Goal: Book appointment/travel/reservation

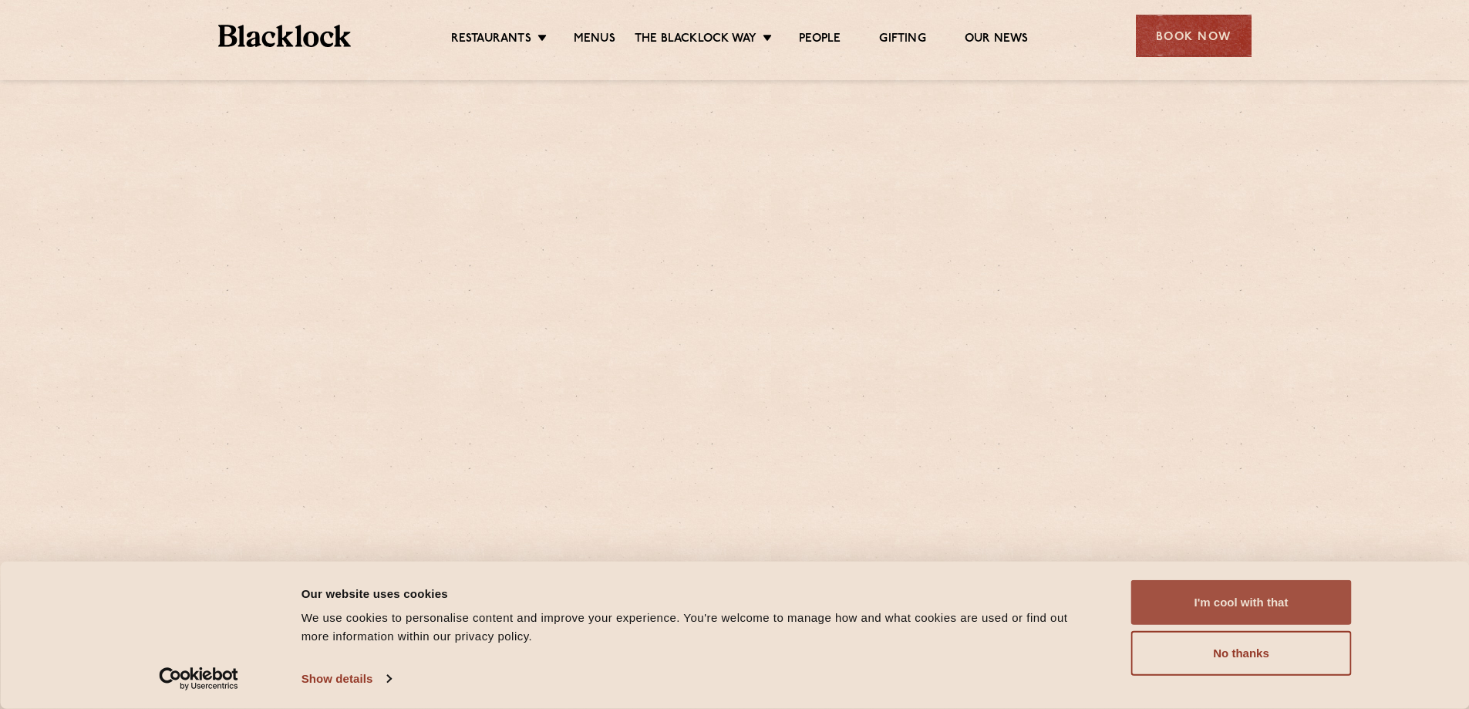
click at [1251, 598] on button "I'm cool with that" at bounding box center [1241, 602] width 220 height 45
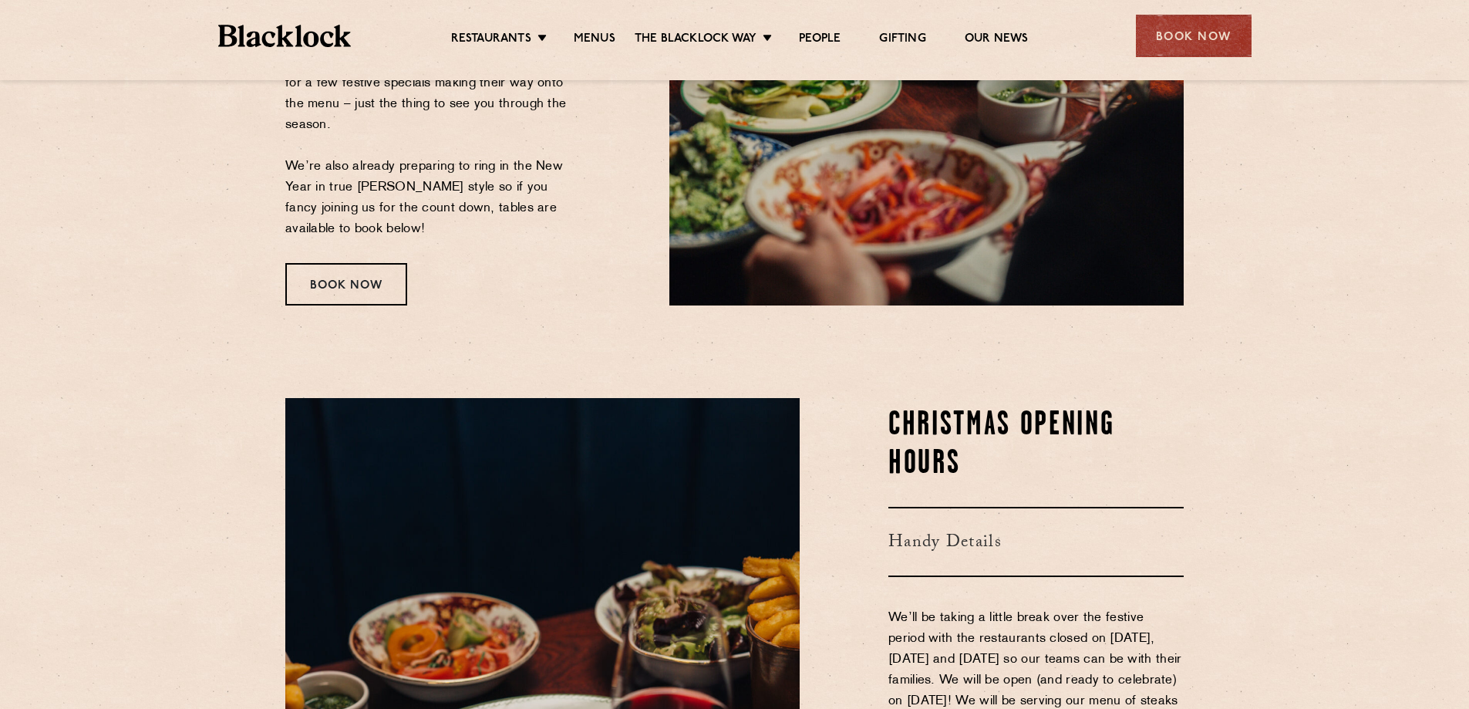
scroll to position [463, 0]
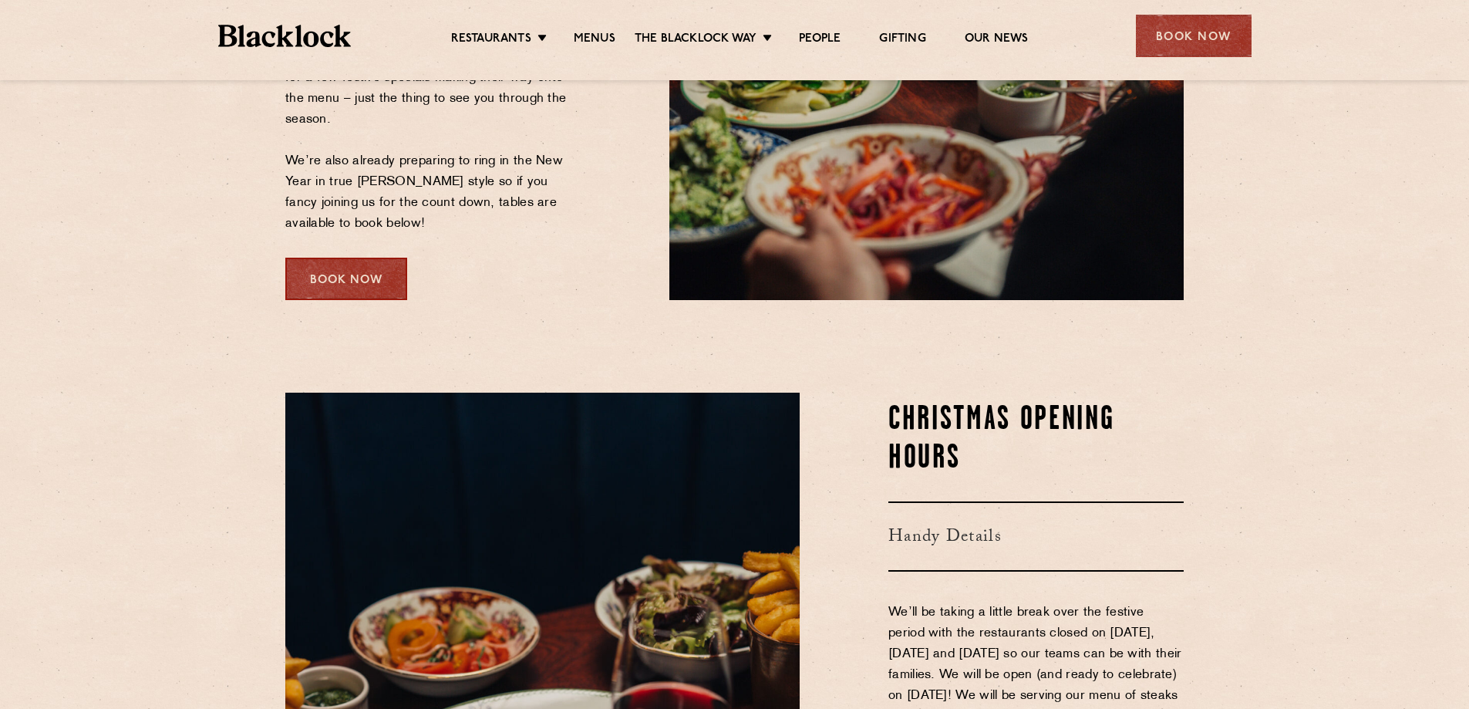
click at [360, 289] on div "Book Now" at bounding box center [346, 278] width 122 height 42
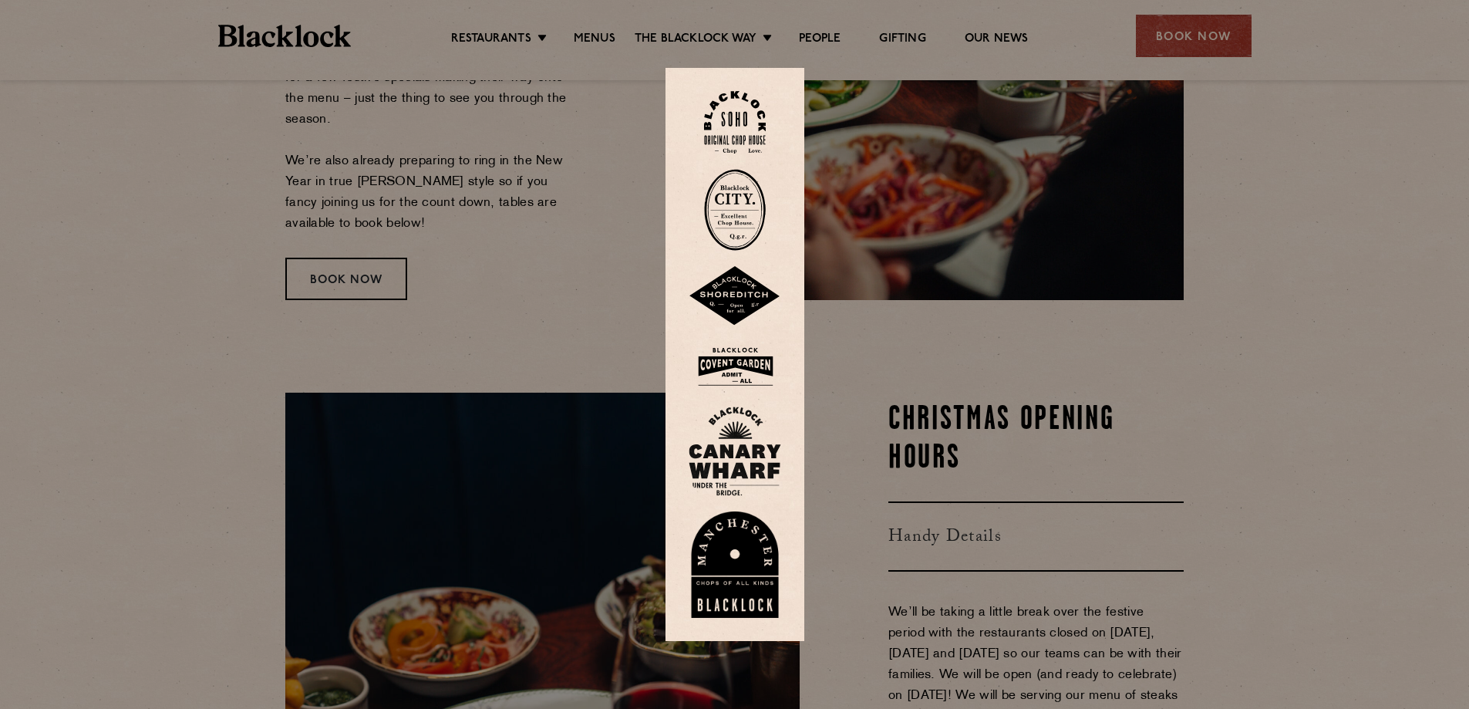
click at [743, 116] on img at bounding box center [735, 122] width 62 height 62
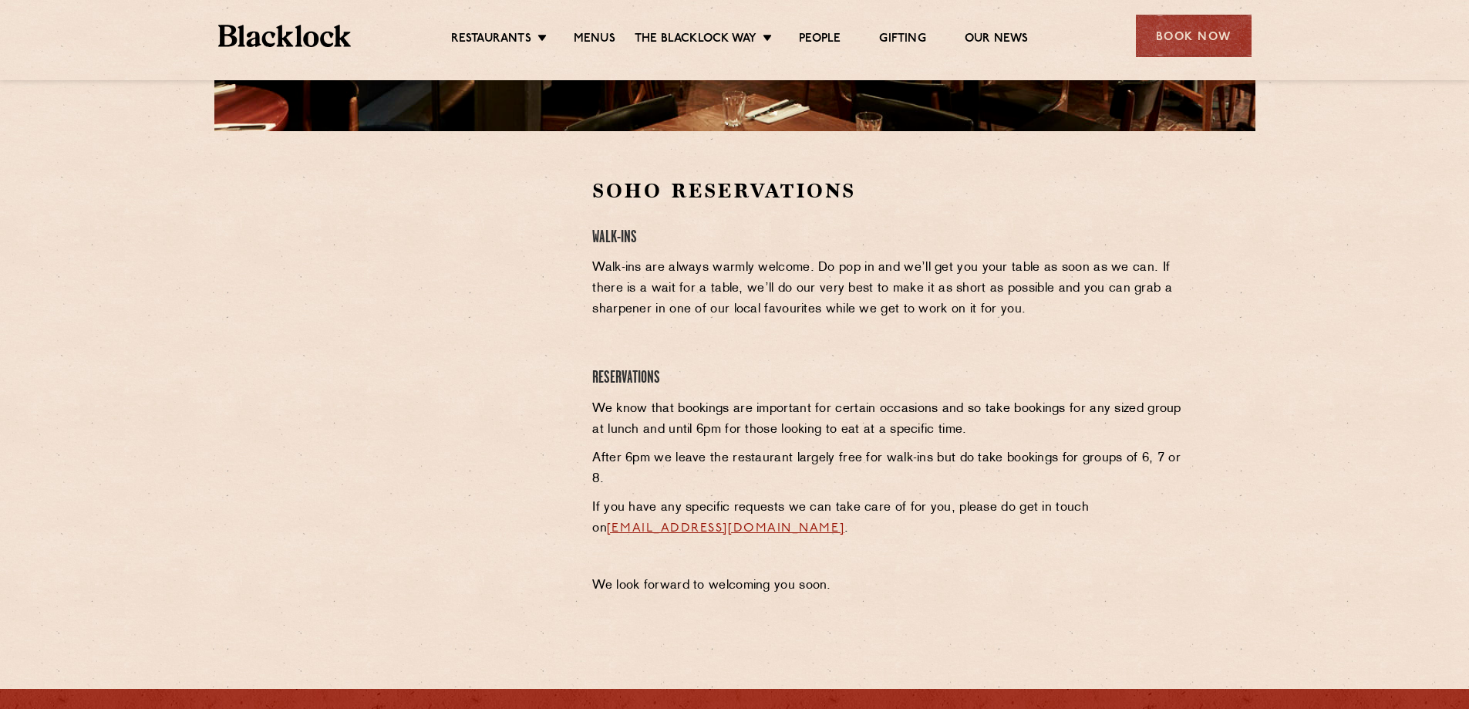
scroll to position [276, 0]
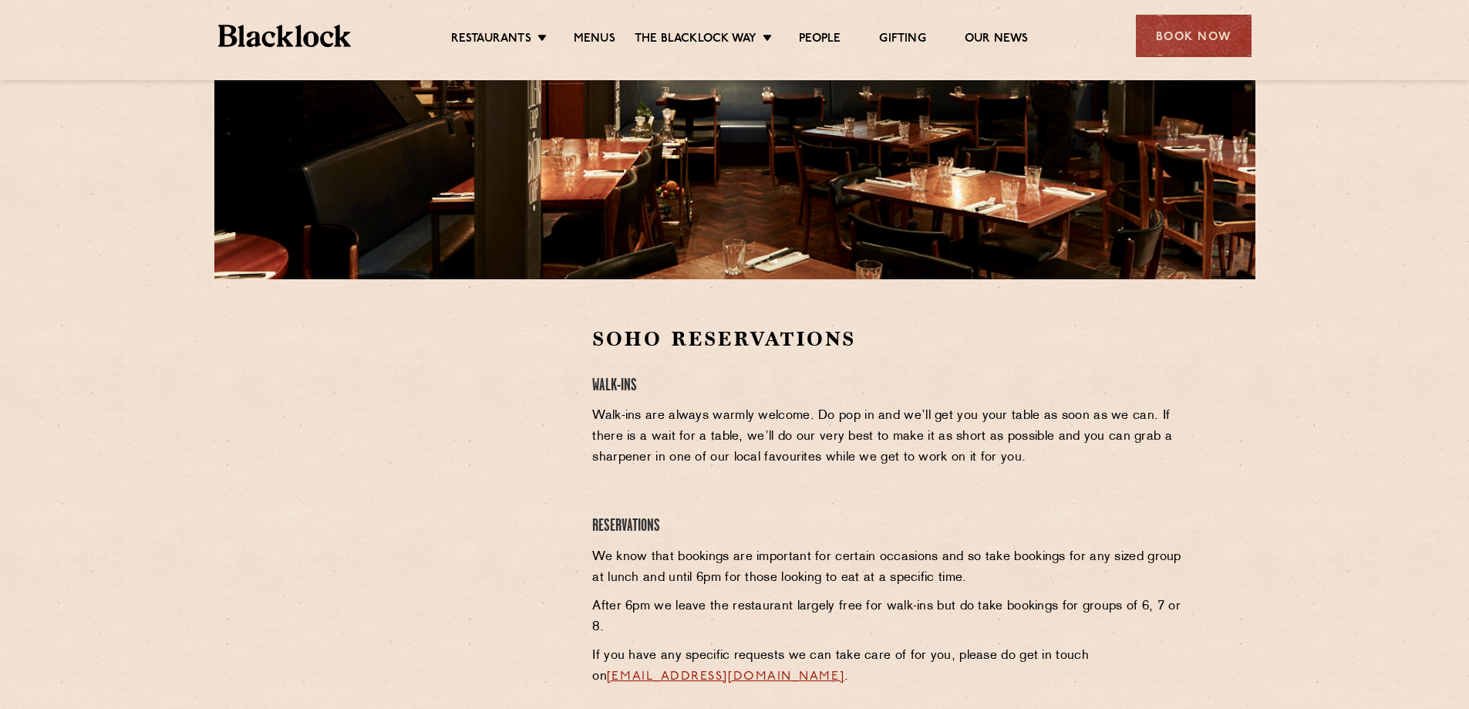
click at [951, 500] on div "Soho Reservations Walk-Ins Walk-ins are always warmly welcome. Do pop in and we…" at bounding box center [888, 538] width 614 height 426
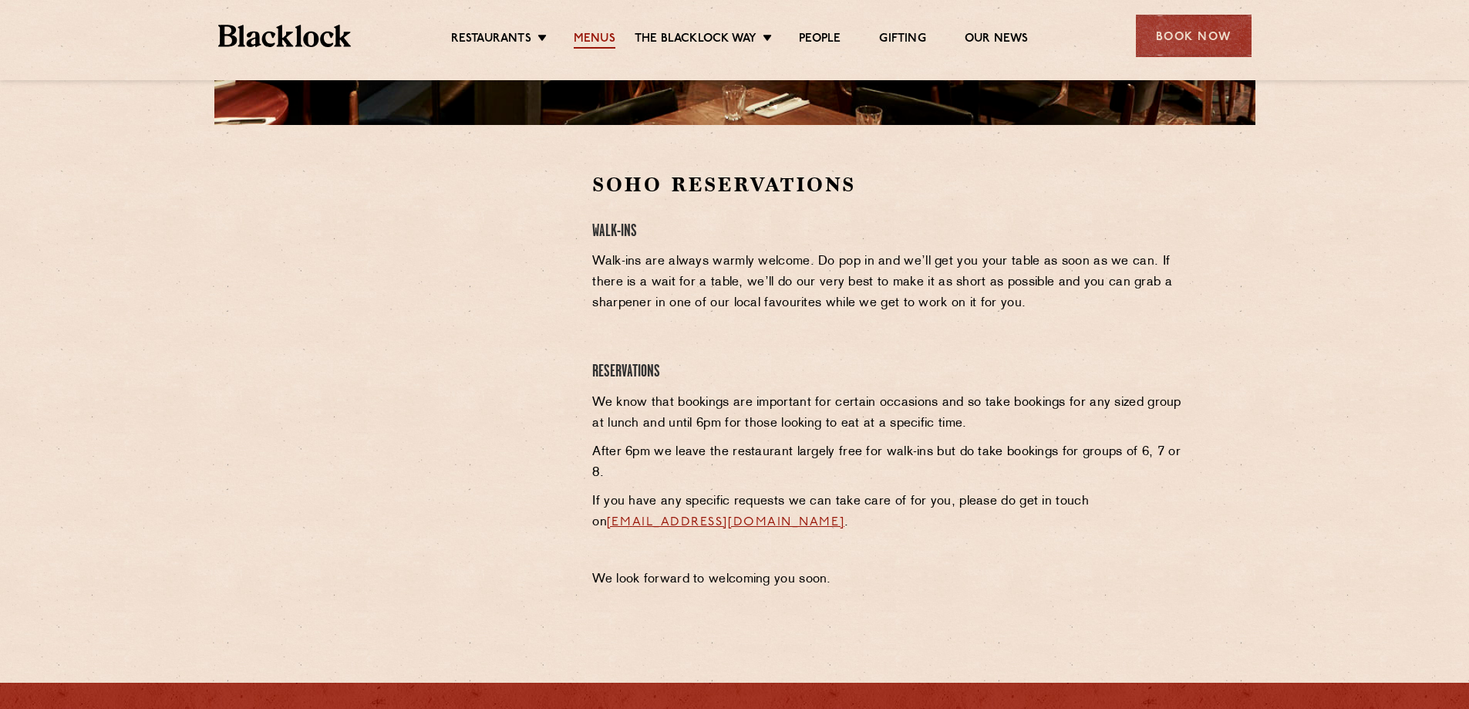
click at [602, 36] on link "Menus" at bounding box center [595, 40] width 42 height 17
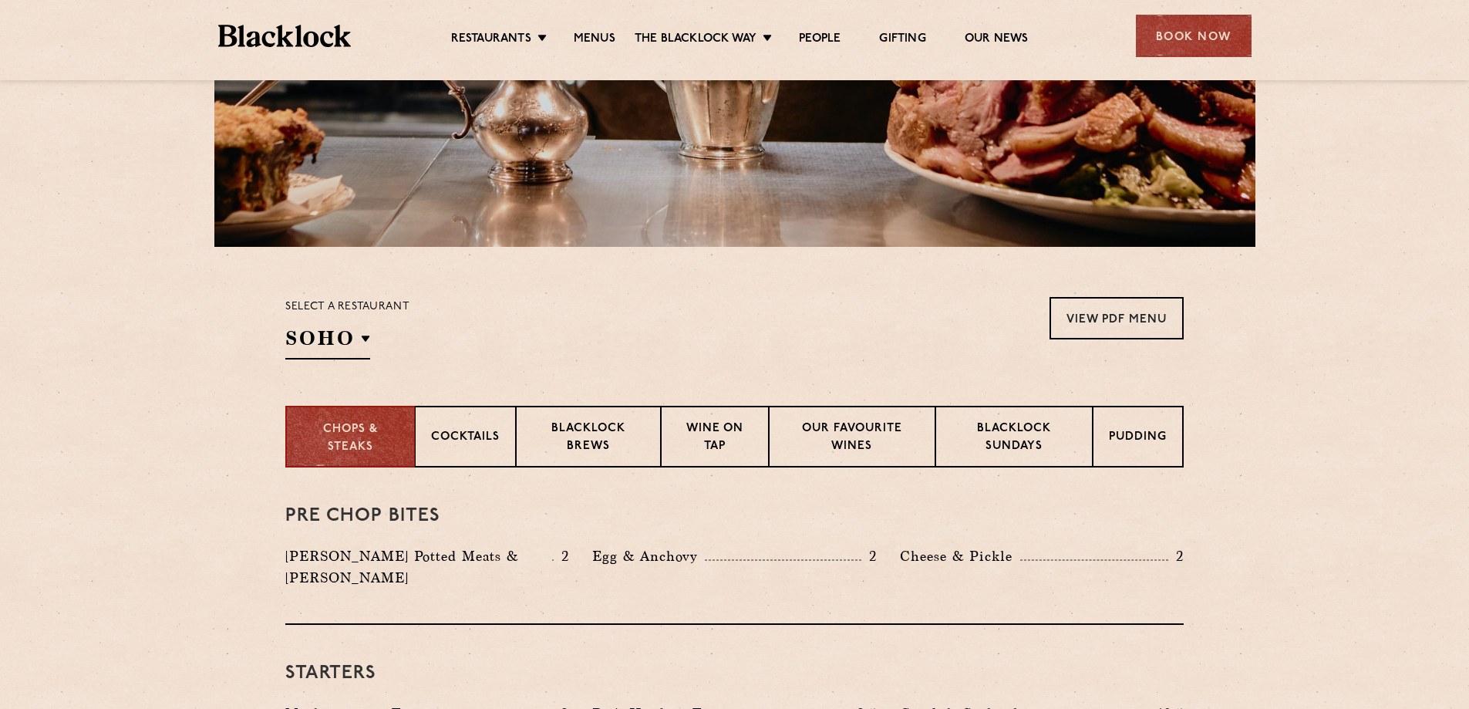
scroll to position [617, 0]
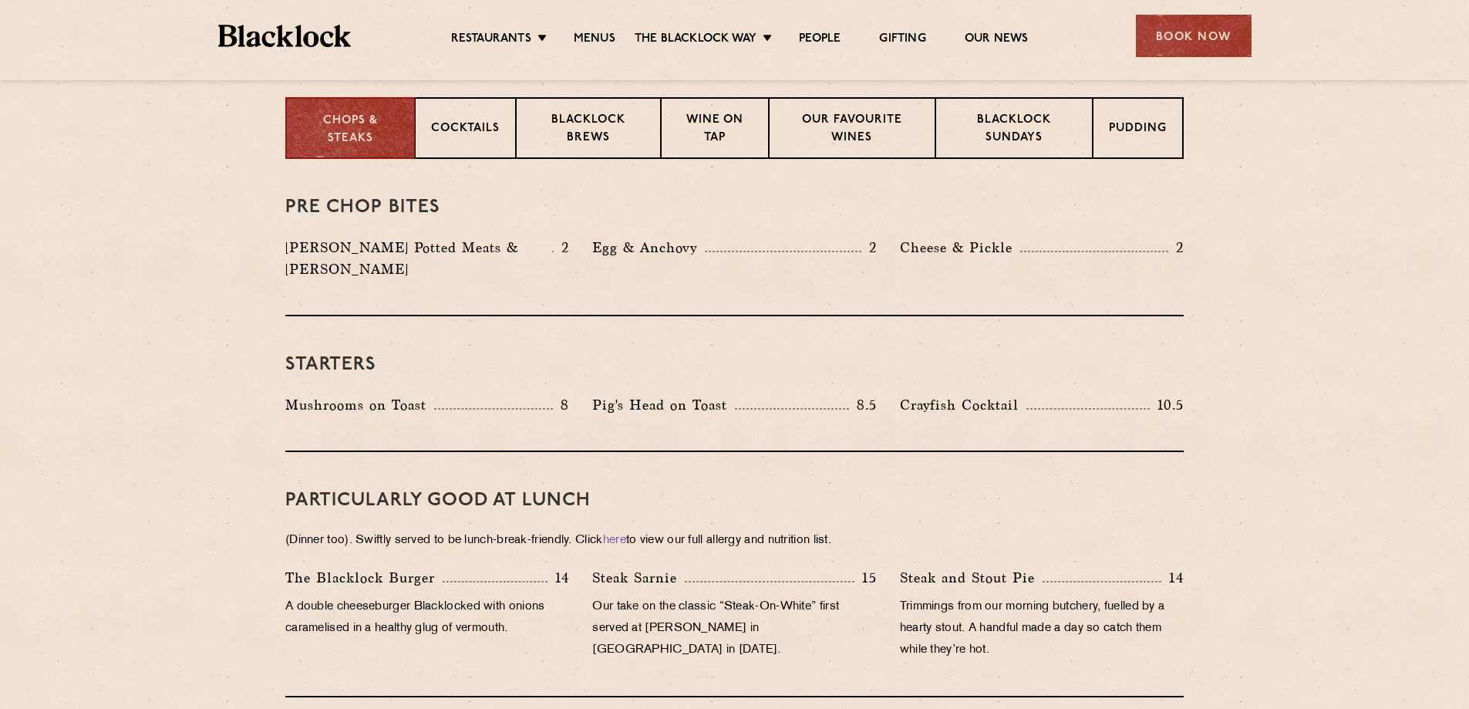
click at [336, 31] on img at bounding box center [284, 36] width 133 height 22
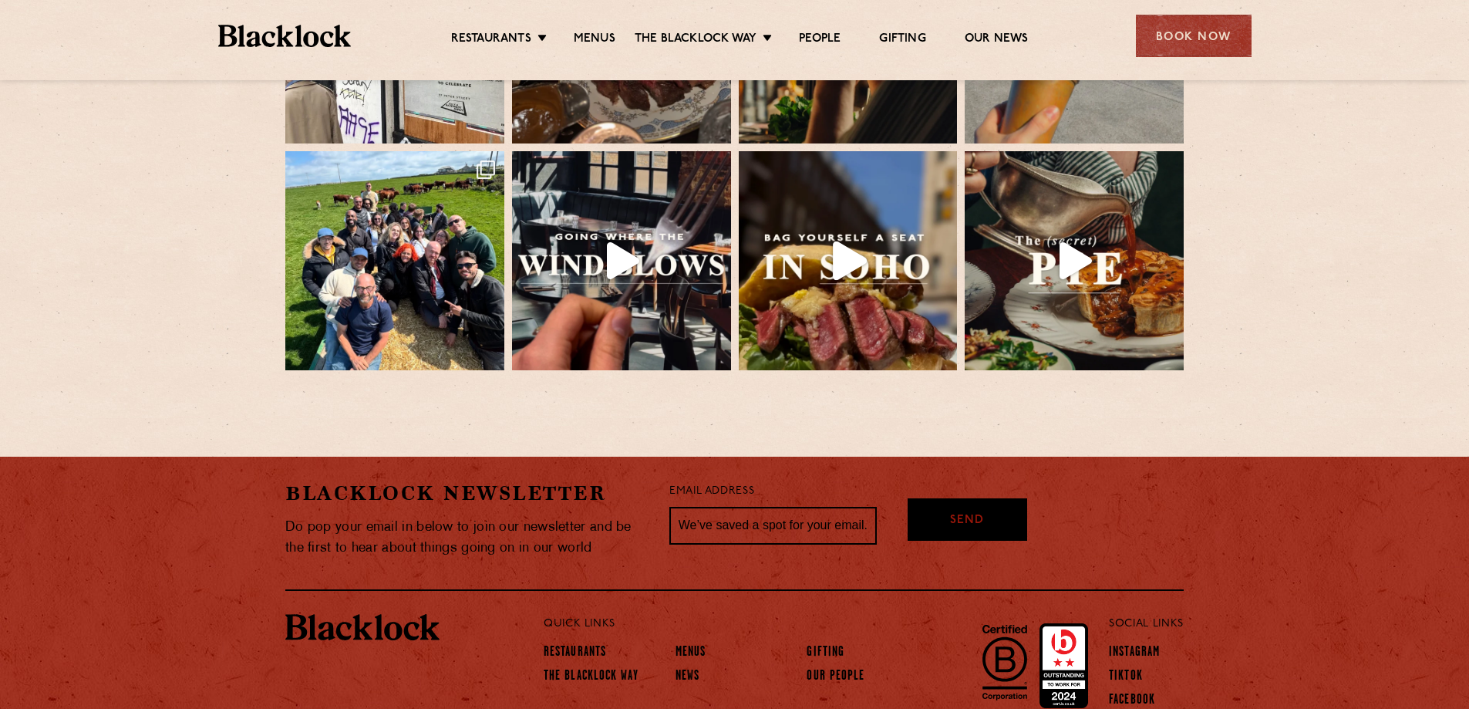
scroll to position [3437, 0]
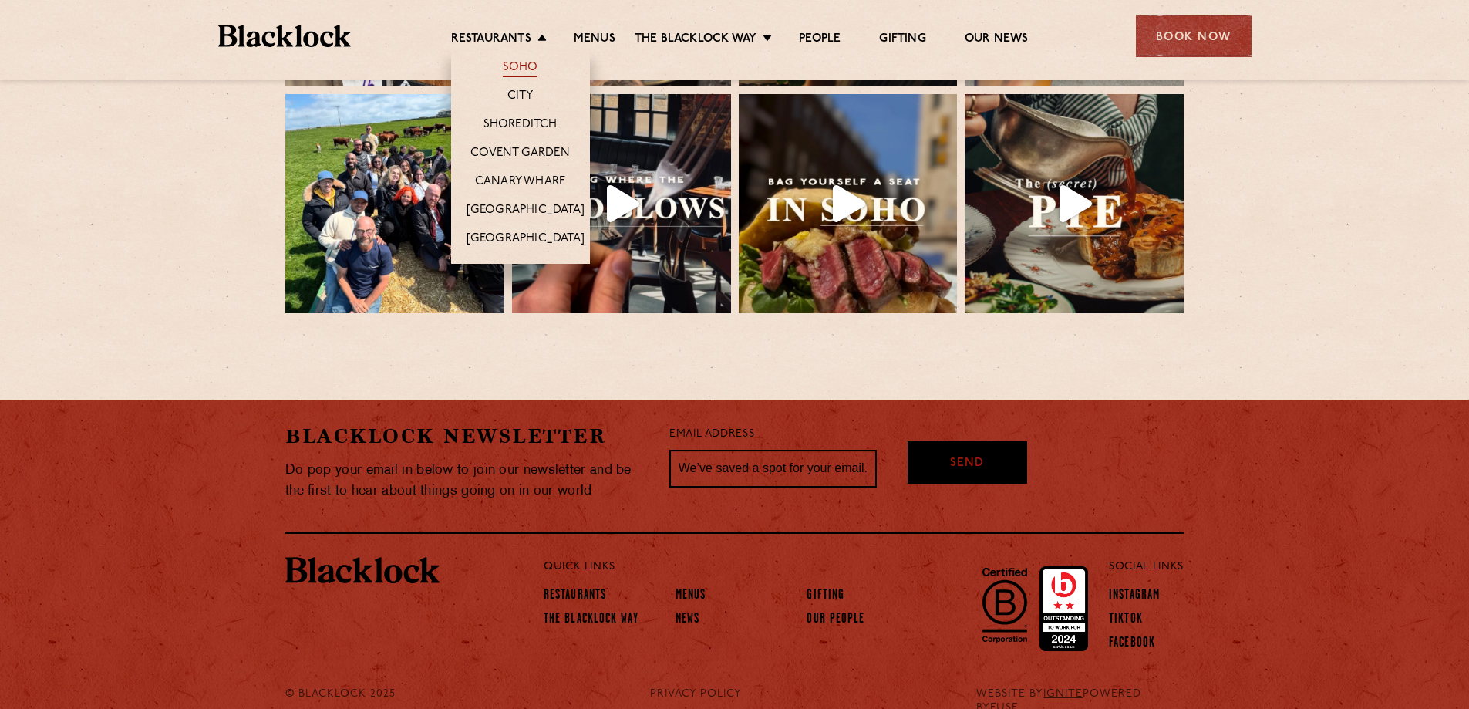
click at [510, 62] on link "Soho" at bounding box center [520, 68] width 35 height 17
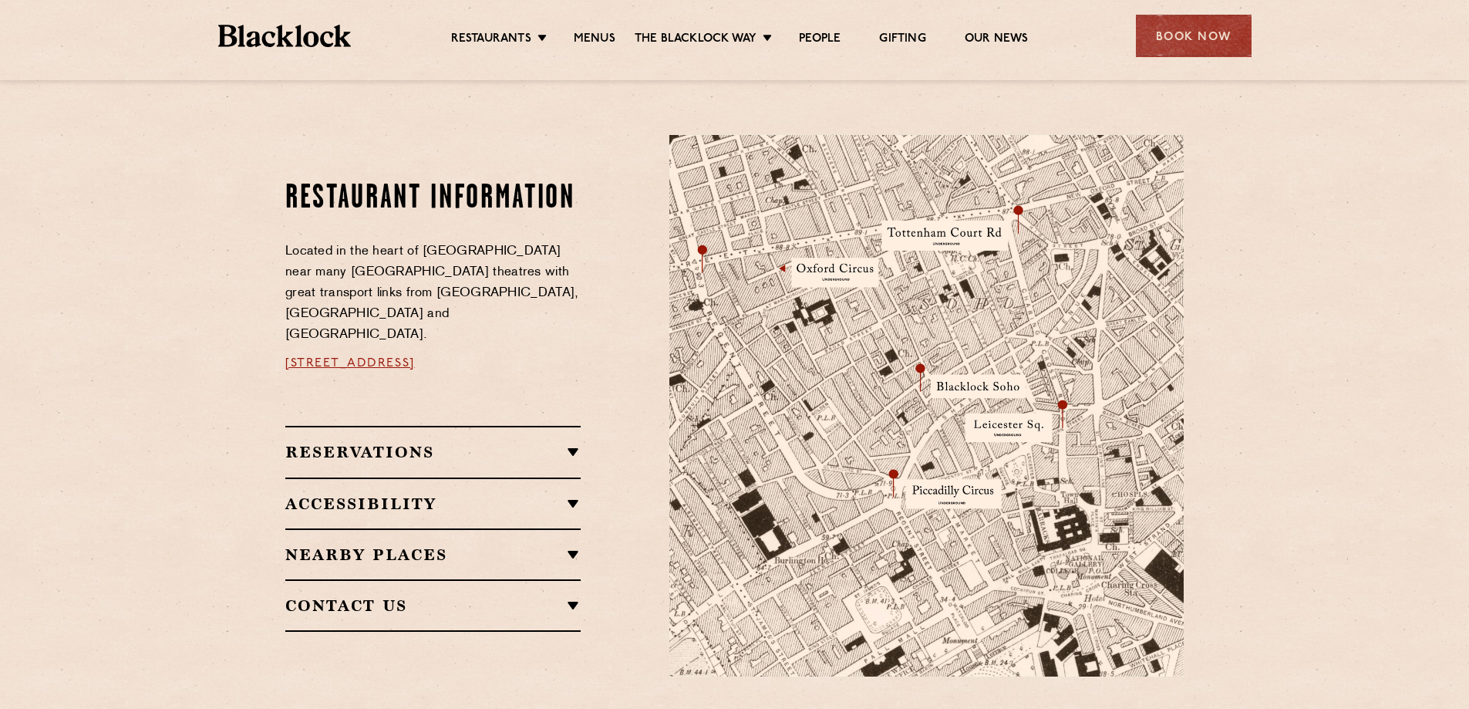
scroll to position [617, 0]
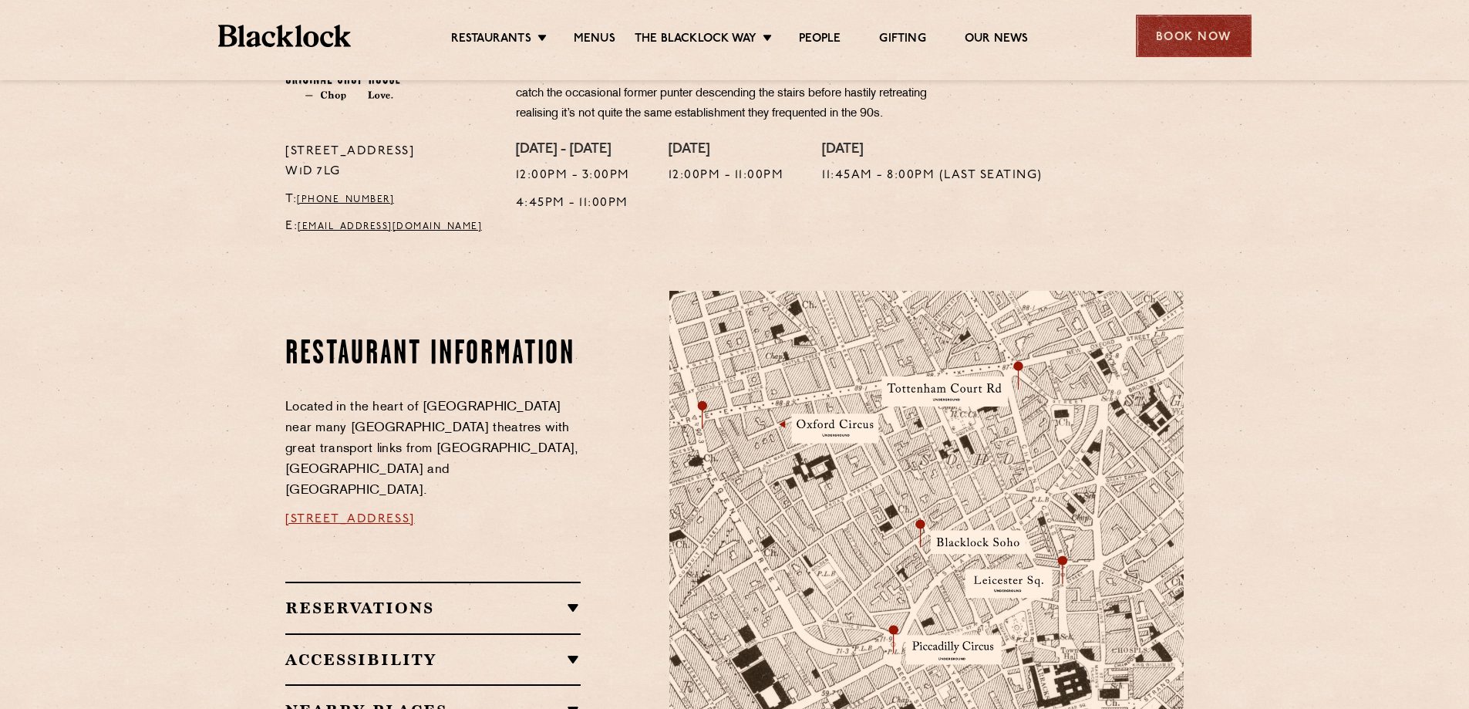
click at [1193, 33] on div "Book Now" at bounding box center [1194, 36] width 116 height 42
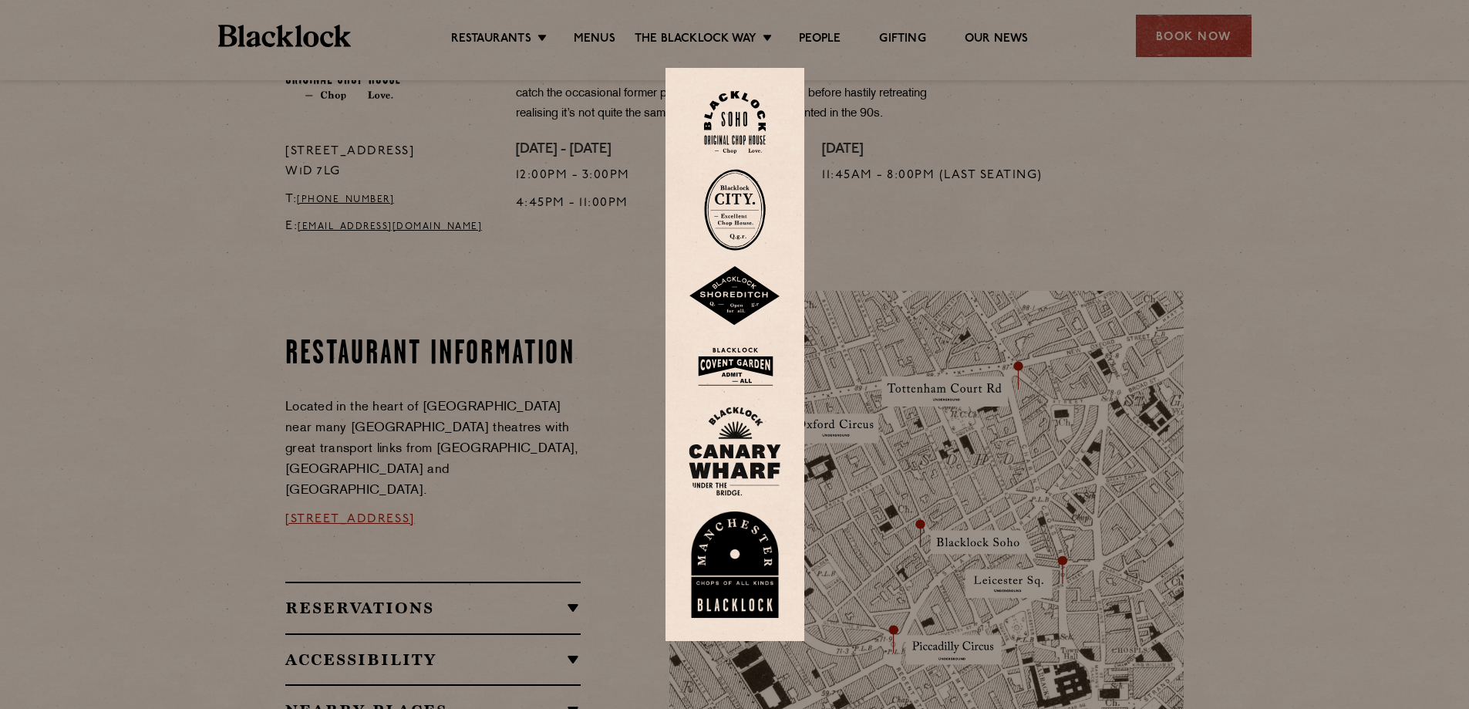
click at [736, 99] on img at bounding box center [735, 122] width 62 height 62
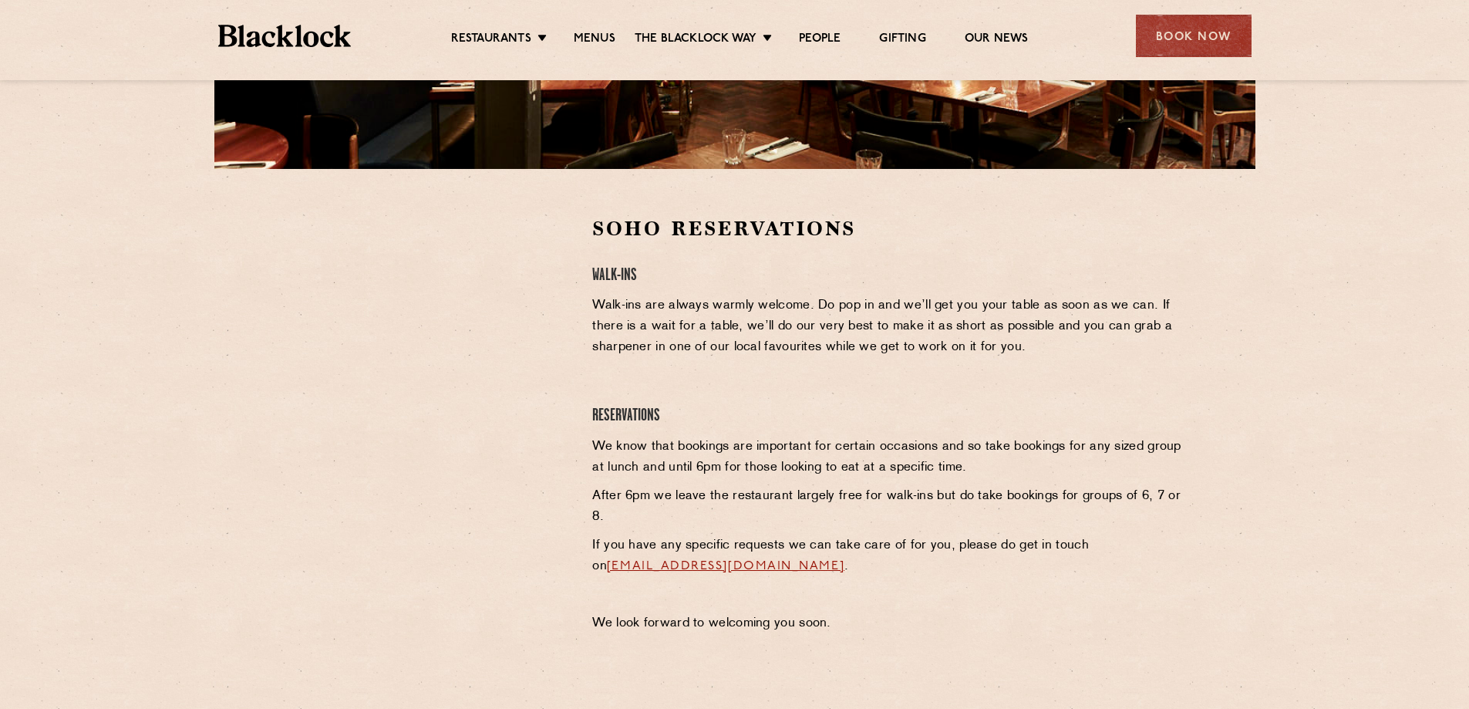
scroll to position [739, 0]
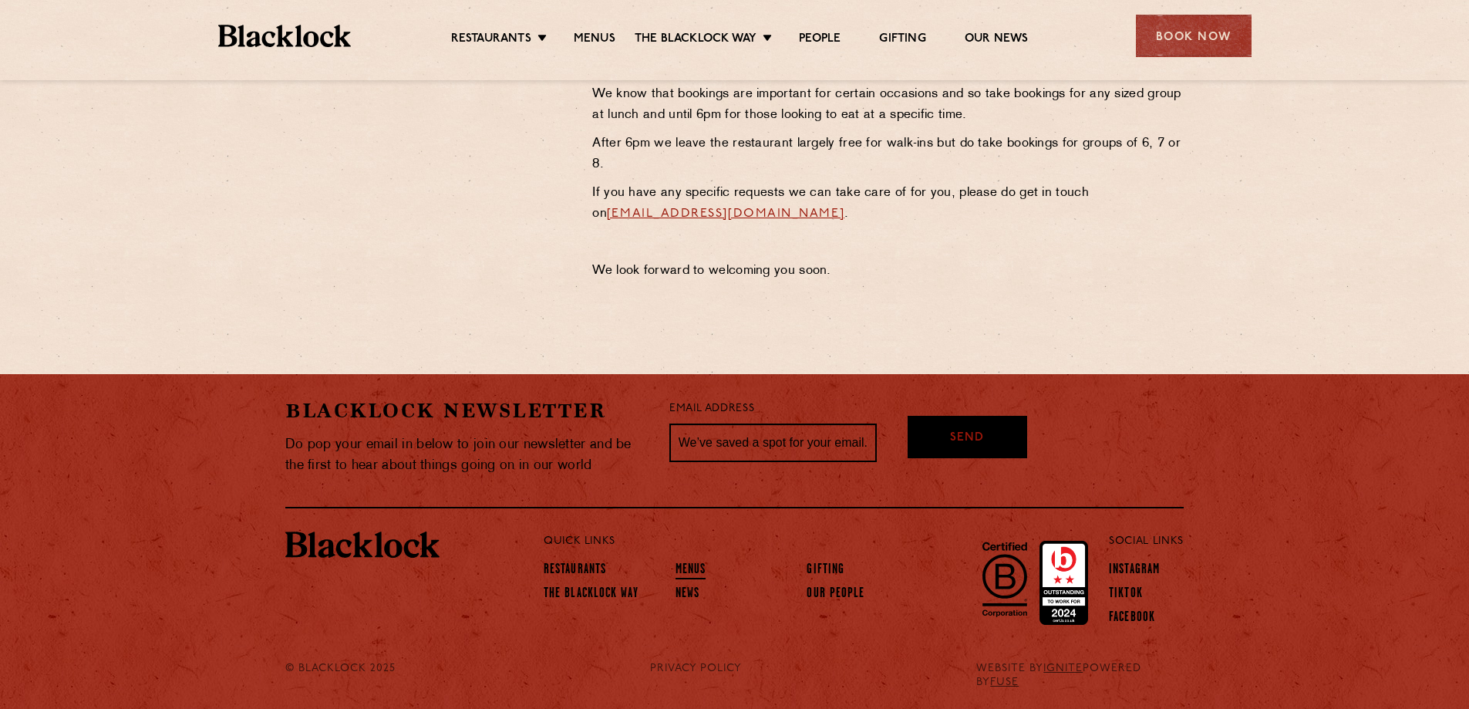
click at [692, 564] on link "Menus" at bounding box center [690, 570] width 31 height 17
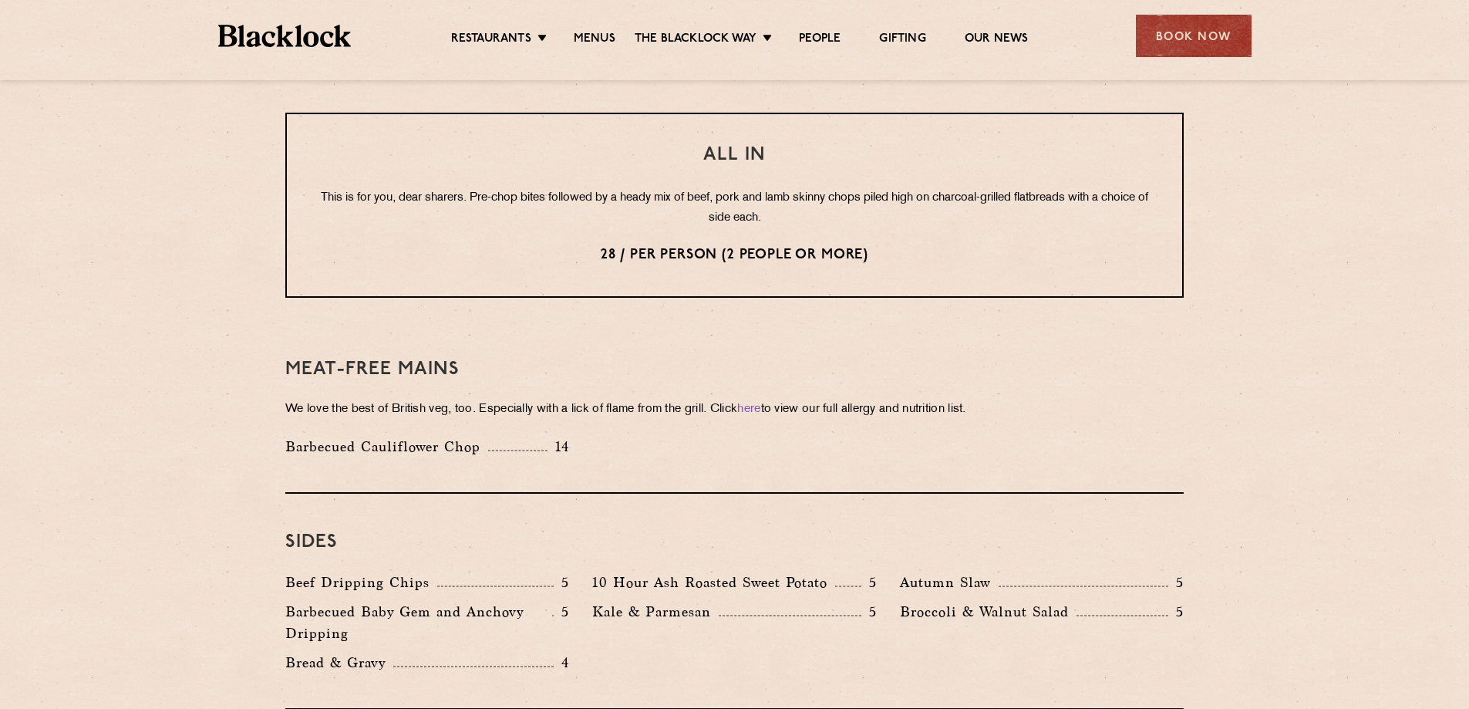
scroll to position [1927, 0]
